Goal: Find specific page/section: Find specific page/section

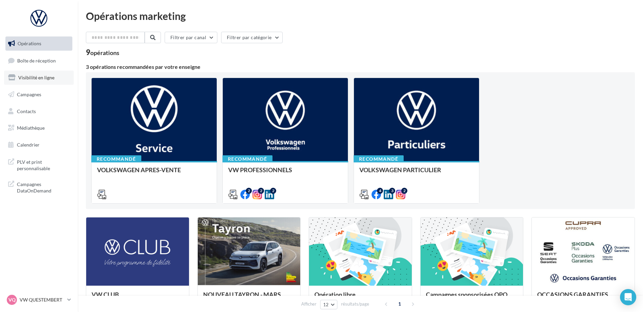
click at [49, 81] on link "Visibilité en ligne" at bounding box center [39, 78] width 70 height 14
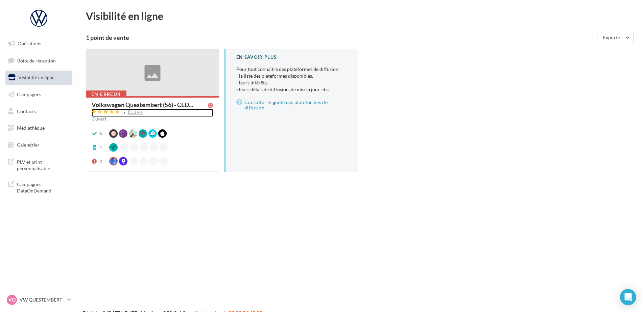
click at [140, 112] on div "81 avis" at bounding box center [135, 112] width 15 height 4
